Goal: Information Seeking & Learning: Check status

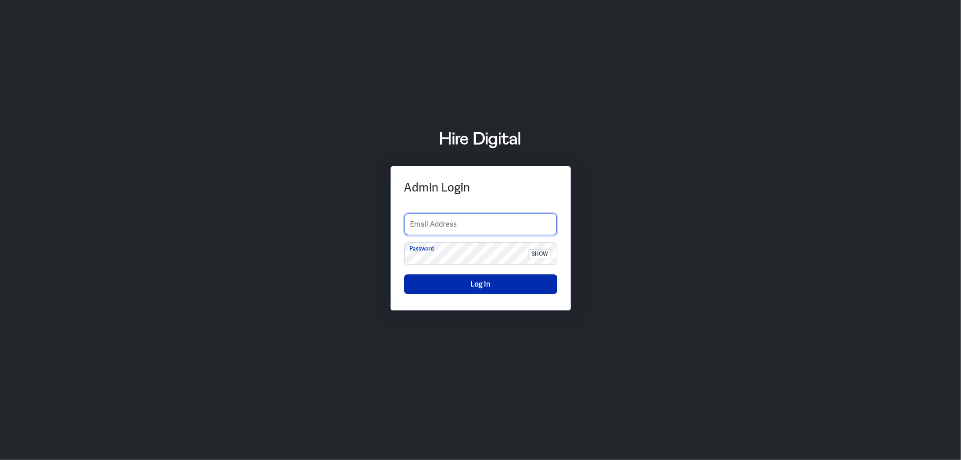
type input "[PERSON_NAME][EMAIL_ADDRESS][PERSON_NAME][DOMAIN_NAME]"
drag, startPoint x: 473, startPoint y: 284, endPoint x: 475, endPoint y: 278, distance: 6.3
click at [474, 282] on button "Log In" at bounding box center [480, 284] width 153 height 20
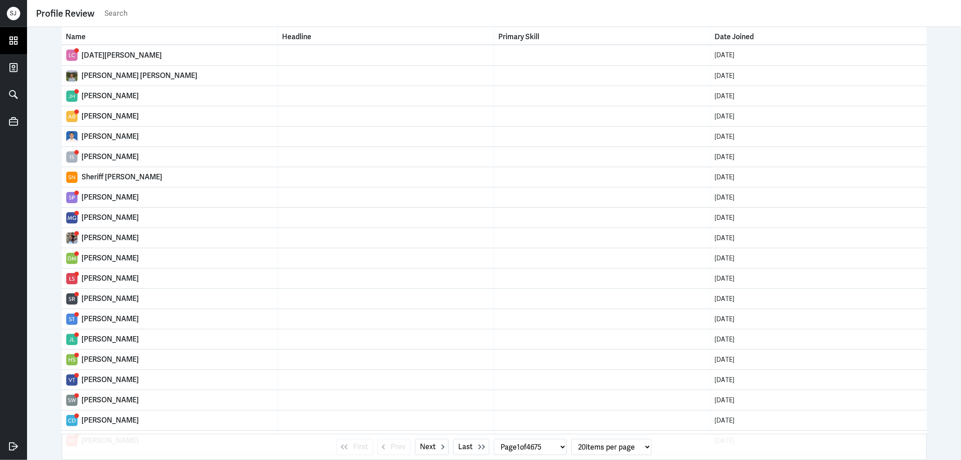
click at [20, 42] on icon at bounding box center [14, 41] width 14 height 14
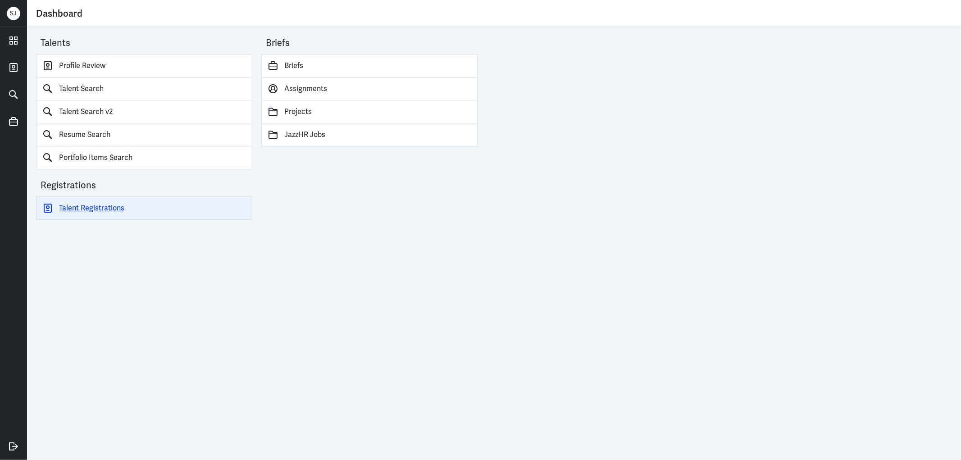
click at [118, 205] on link "Talent Registrations" at bounding box center [144, 207] width 216 height 23
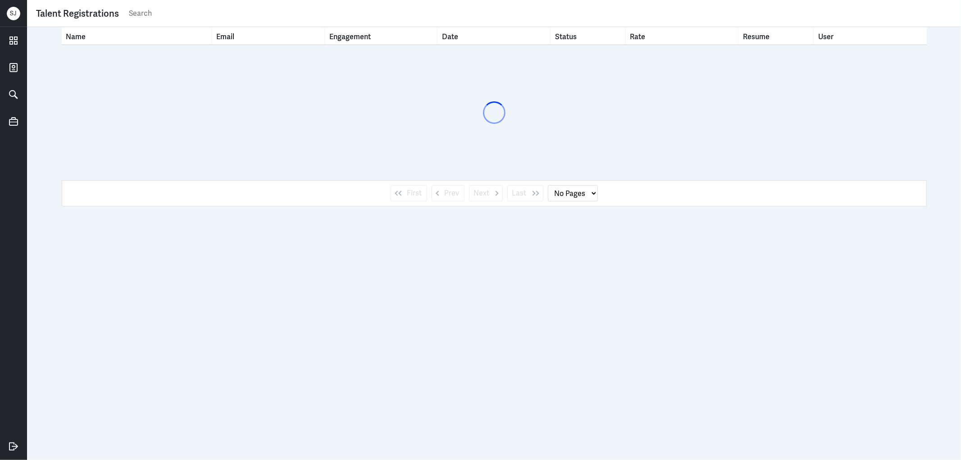
click at [155, 18] on input "text" at bounding box center [540, 14] width 824 height 14
type input "rah"
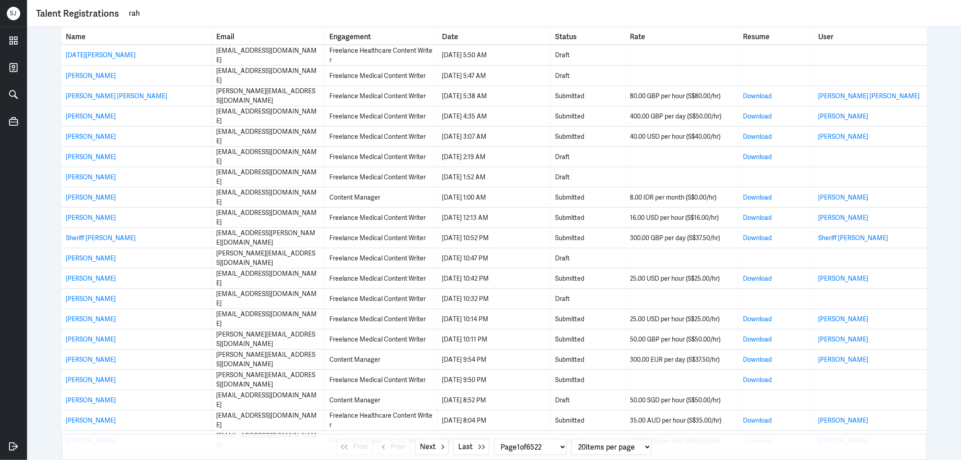
select select "1"
type input "rachel neo"
select select "0"
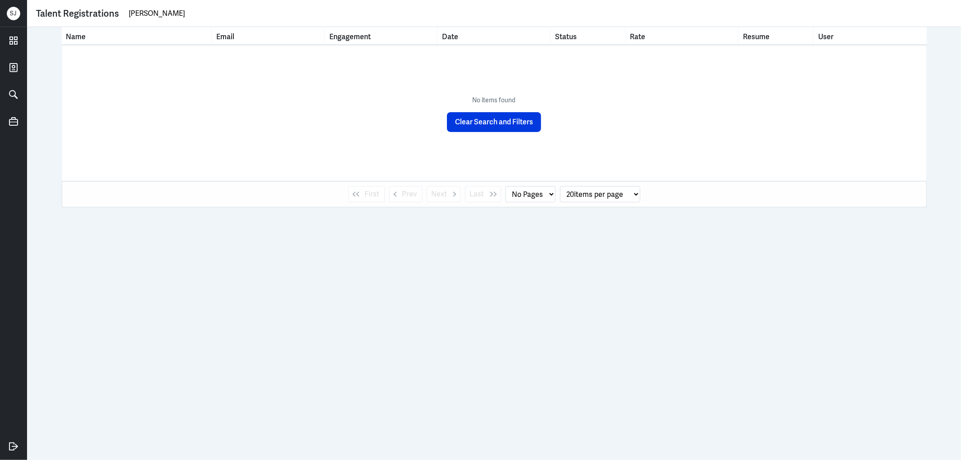
type input "rachel neo"
click at [5, 40] on link at bounding box center [13, 40] width 27 height 27
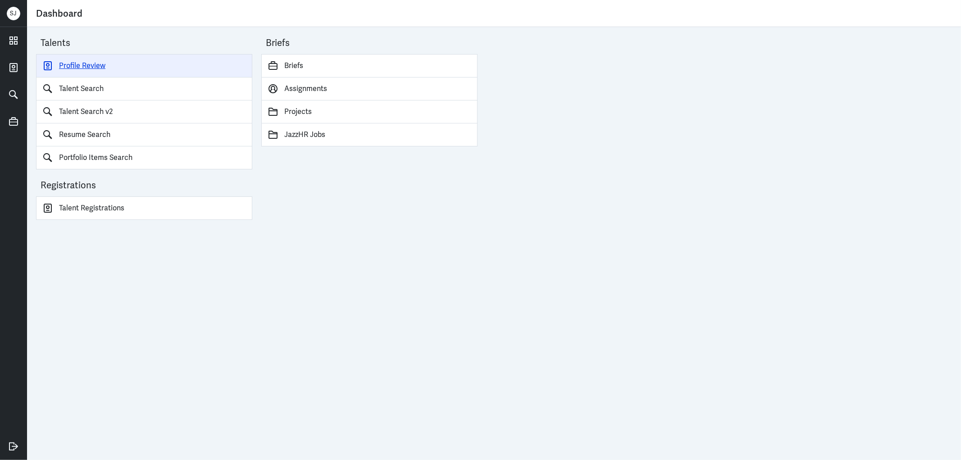
click at [86, 60] on link "Profile Review" at bounding box center [144, 65] width 216 height 23
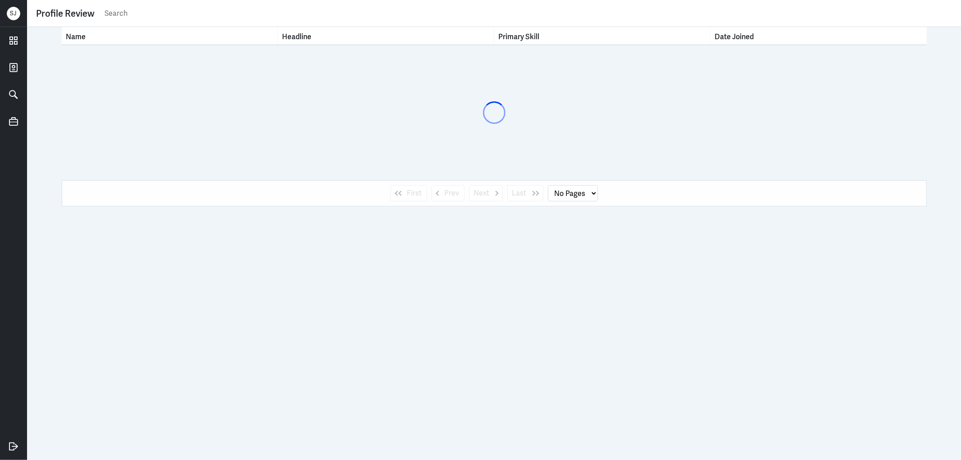
click at [118, 16] on input "text" at bounding box center [528, 14] width 848 height 14
type input "rachel neo"
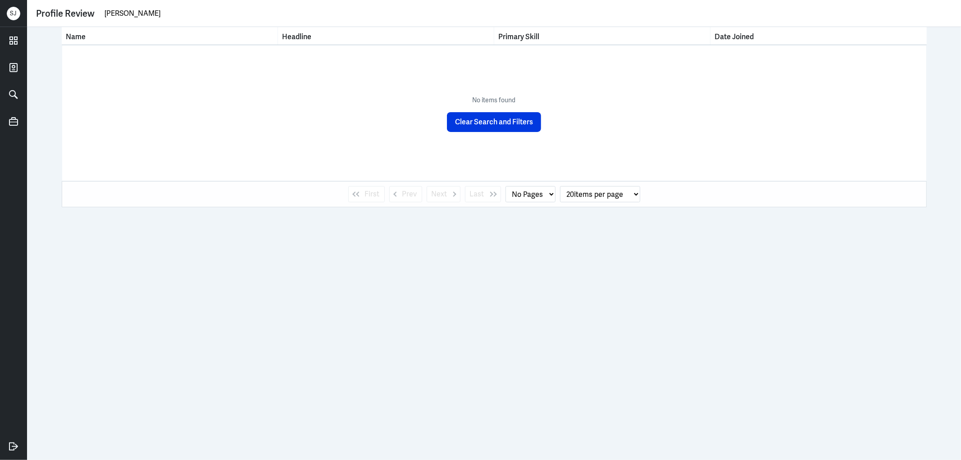
select select "1"
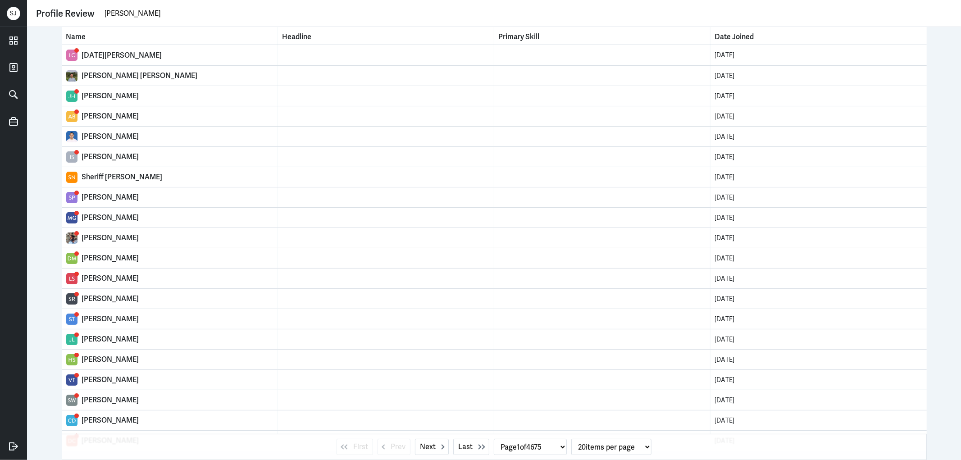
type input "rachel neo"
click at [19, 41] on icon at bounding box center [14, 41] width 14 height 14
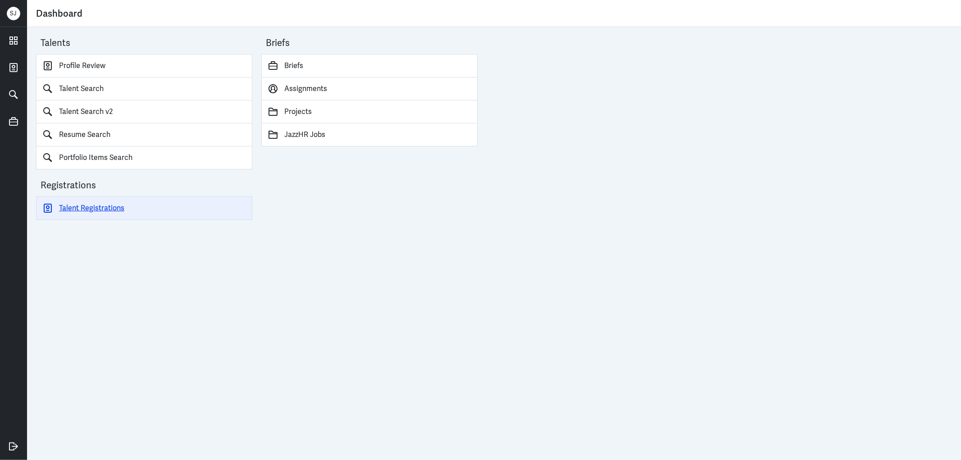
click at [99, 211] on link "Talent Registrations" at bounding box center [144, 207] width 216 height 23
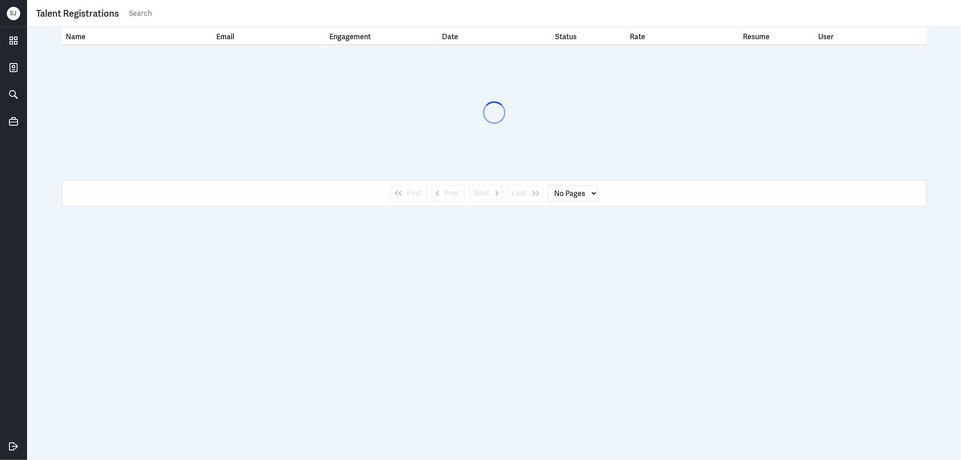
click at [149, 11] on input "text" at bounding box center [540, 14] width 824 height 14
paste input "rachaelneo121@gmail.com"
type input "rachaelneo121@gmail.com"
select select "1"
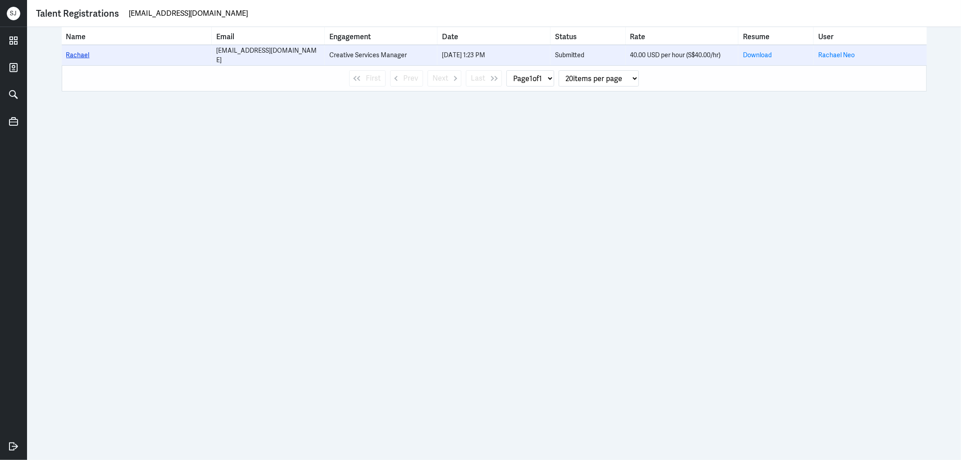
type input "rachaelneo121@gmail.com"
click at [83, 55] on link "Rachael" at bounding box center [77, 55] width 23 height 8
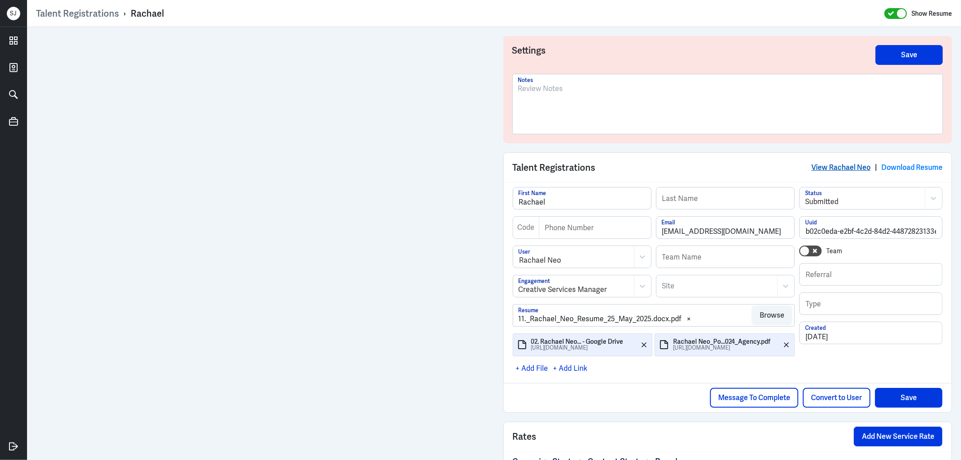
click at [832, 168] on link "View Rachael Neo" at bounding box center [840, 167] width 59 height 9
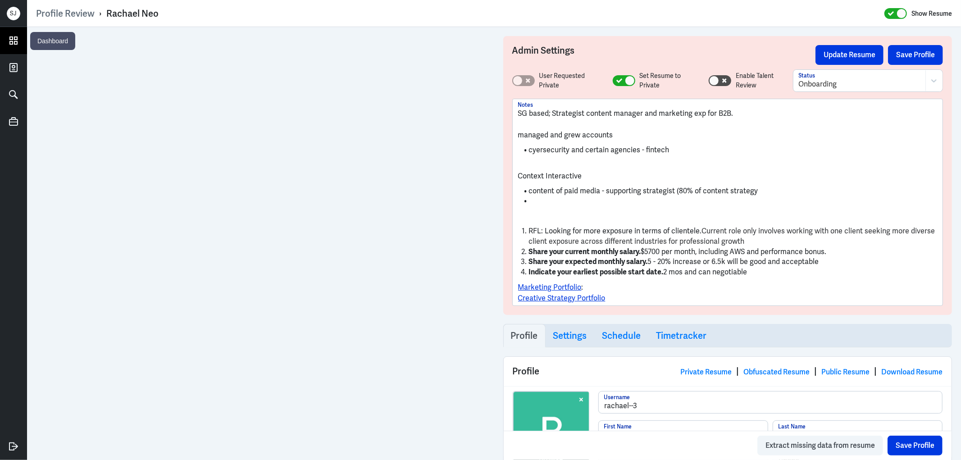
click at [14, 37] on icon at bounding box center [13, 40] width 7 height 7
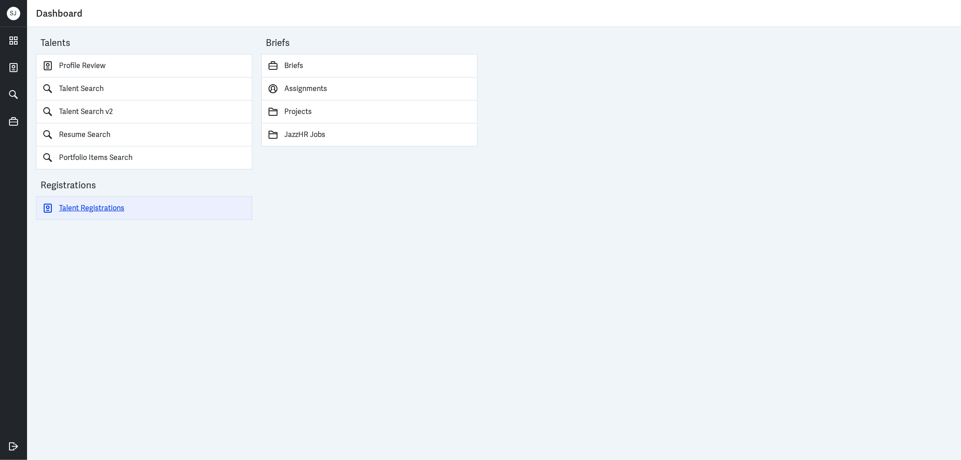
click at [92, 208] on link "Talent Registrations" at bounding box center [144, 207] width 216 height 23
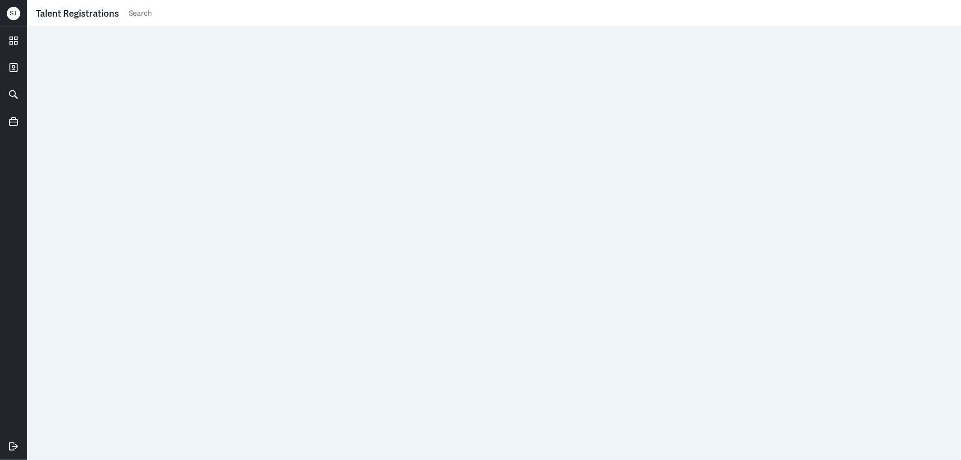
click at [146, 18] on input "text" at bounding box center [540, 14] width 824 height 14
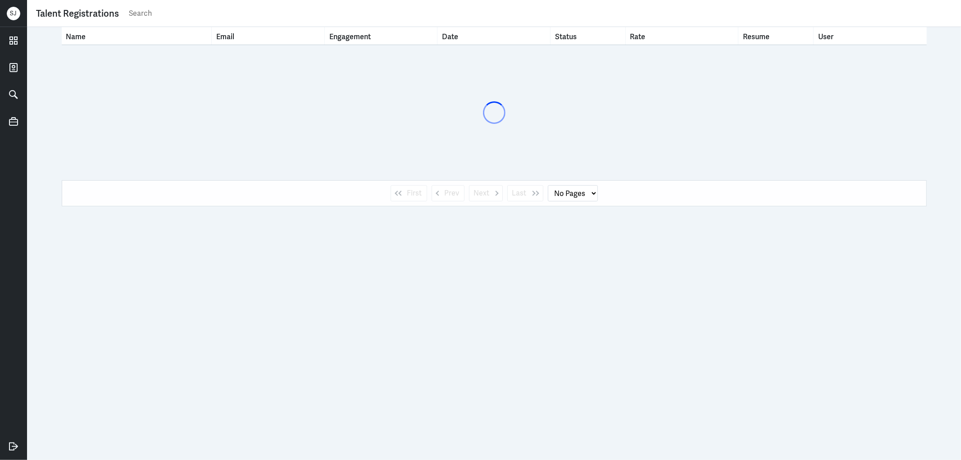
paste input "yeoyunjie@gmail.com"
type input "yeoyunjie@gmail.com"
select select "1"
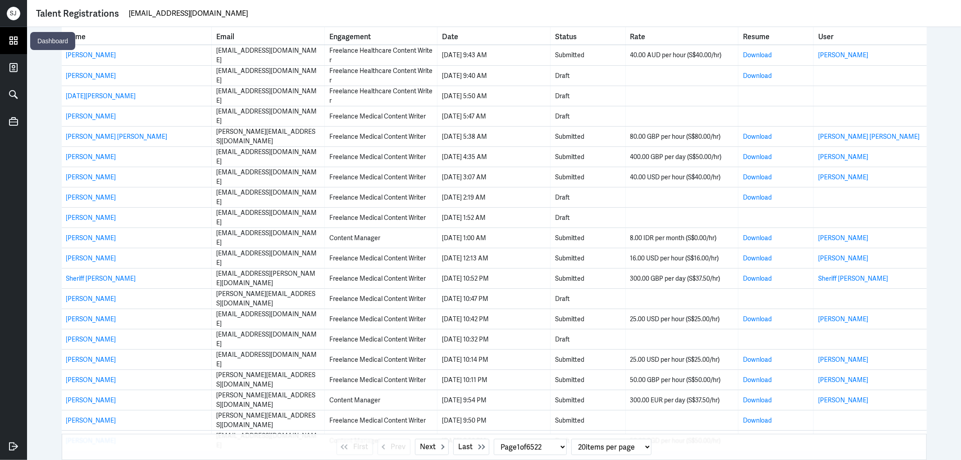
type input "yeoyunjie@gmail.com"
click at [14, 36] on icon at bounding box center [14, 41] width 14 height 14
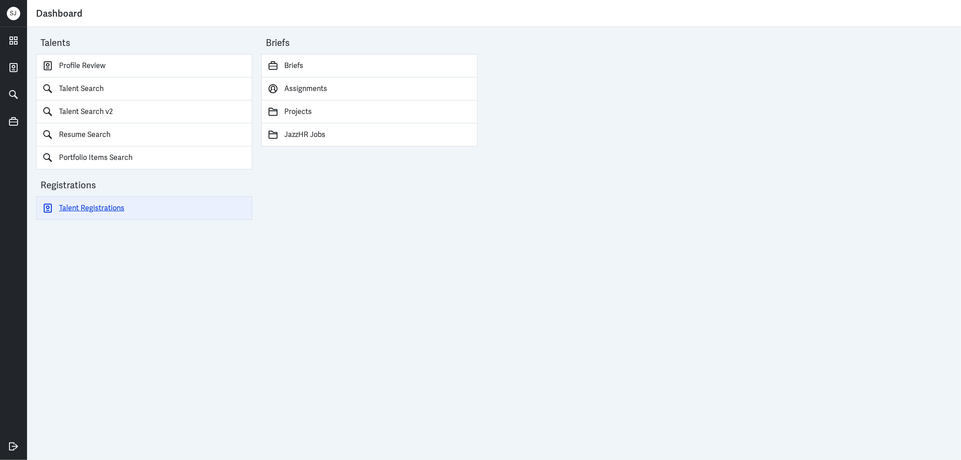
click at [92, 203] on link "Talent Registrations" at bounding box center [144, 207] width 216 height 23
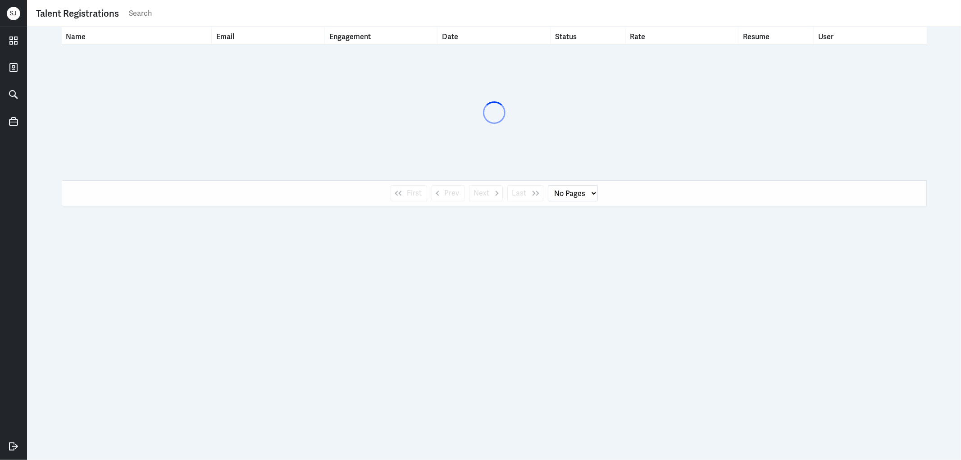
click at [136, 10] on input "text" at bounding box center [540, 14] width 824 height 14
paste input "yeoyunjie@gmail.com"
type input "yeoyunjie@gmail.com"
select select "1"
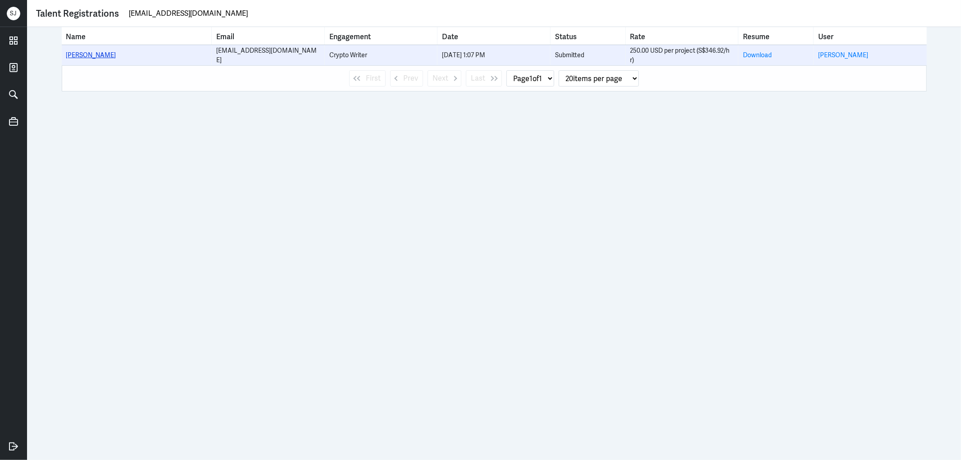
type input "yeoyunjie@gmail.com"
click at [92, 53] on link "Rachel Yeo" at bounding box center [91, 55] width 50 height 8
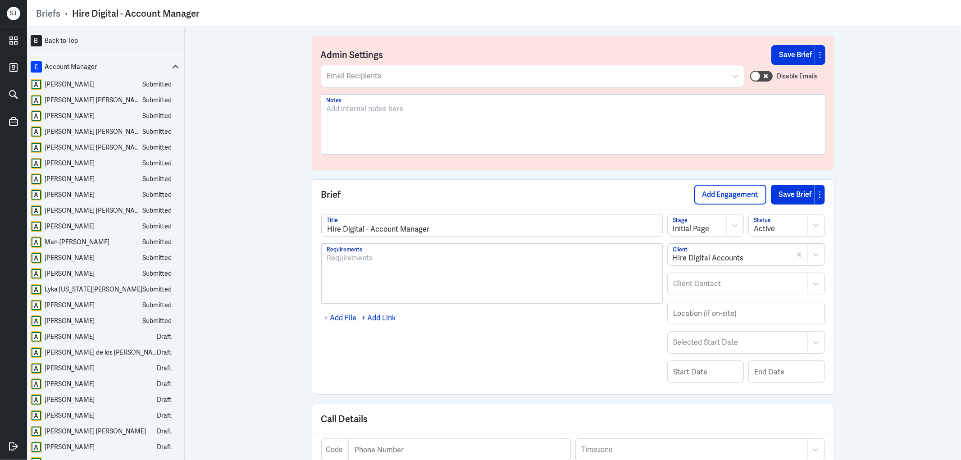
click at [909, 182] on div "B Back to Top E Account Manager A Ashwini Shah Submitted A Lucelle Clarise Guti…" at bounding box center [494, 243] width 934 height 433
click at [242, 242] on div "B Back to Top E Account Manager A Ashwini Shah Submitted A Lucelle Clarise Guti…" at bounding box center [494, 243] width 934 height 433
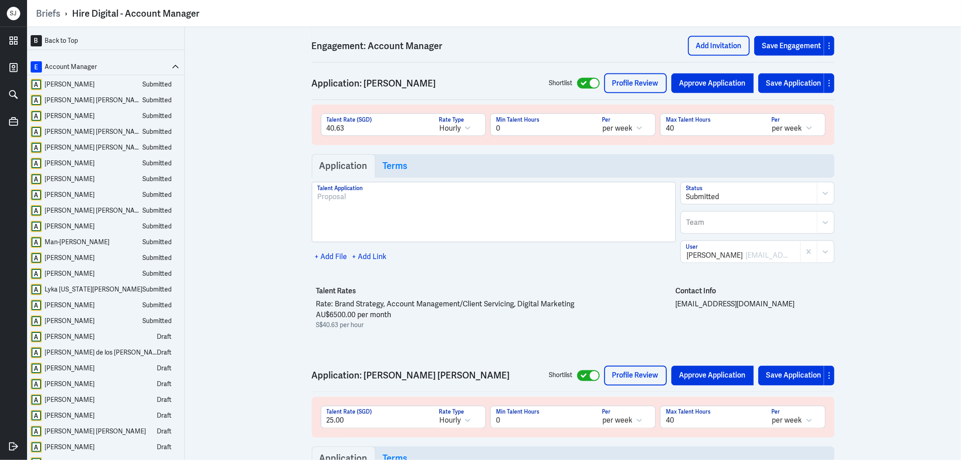
scroll to position [1201, 0]
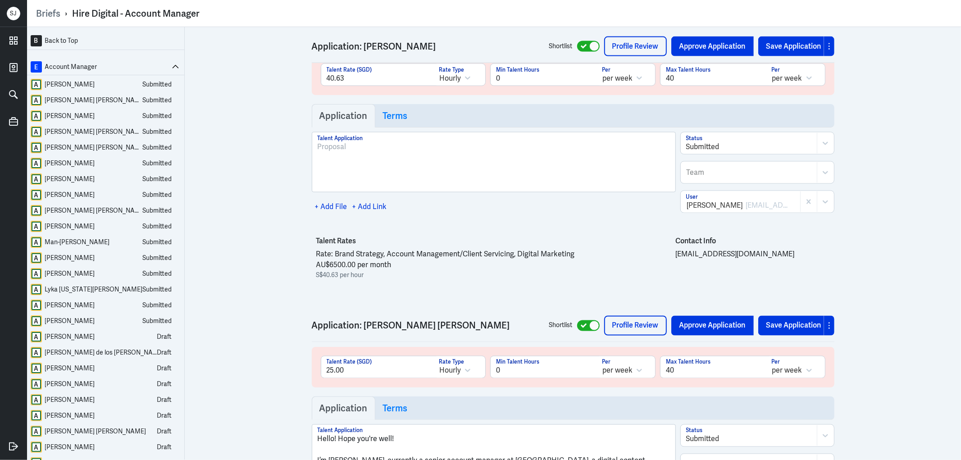
click at [873, 197] on div "B Back to Top E Account Manager A Ashwini Shah Submitted A Lucelle Clarise Guti…" at bounding box center [494, 243] width 934 height 433
click at [629, 44] on link "Profile Review" at bounding box center [635, 46] width 63 height 20
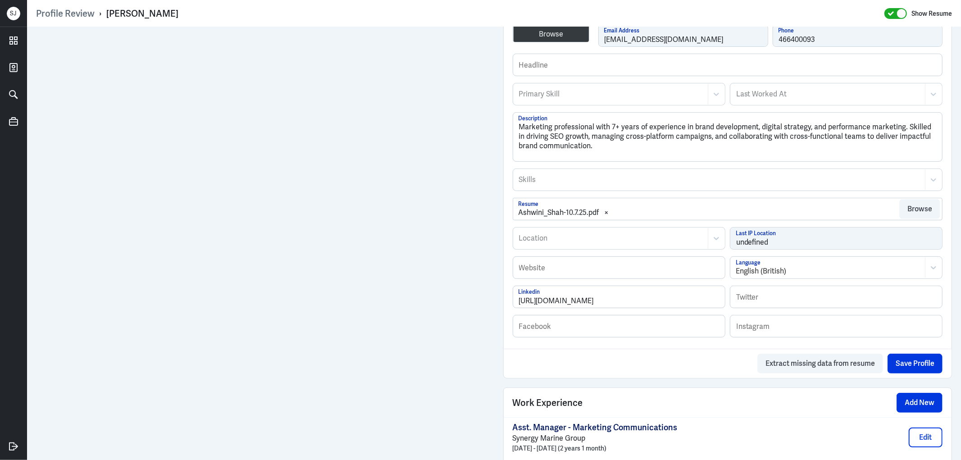
scroll to position [300, 0]
